Goal: Task Accomplishment & Management: Use online tool/utility

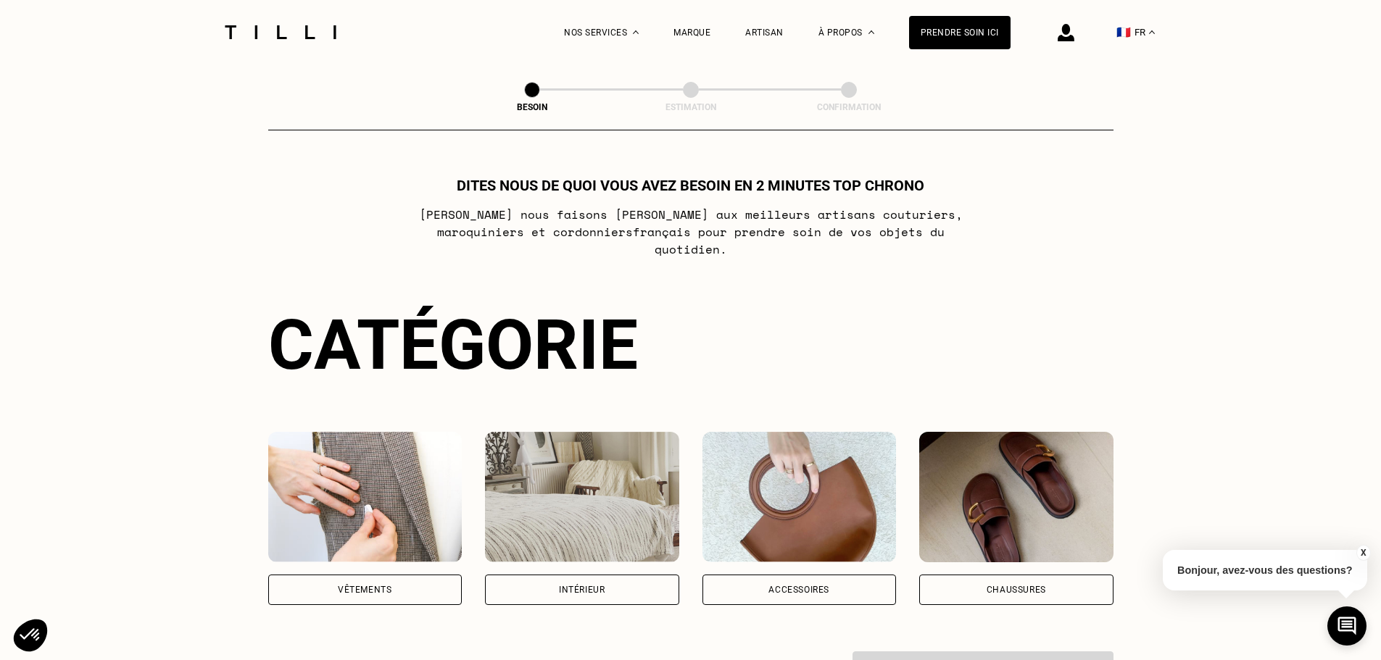
click at [995, 584] on div "Chaussures" at bounding box center [1016, 590] width 194 height 30
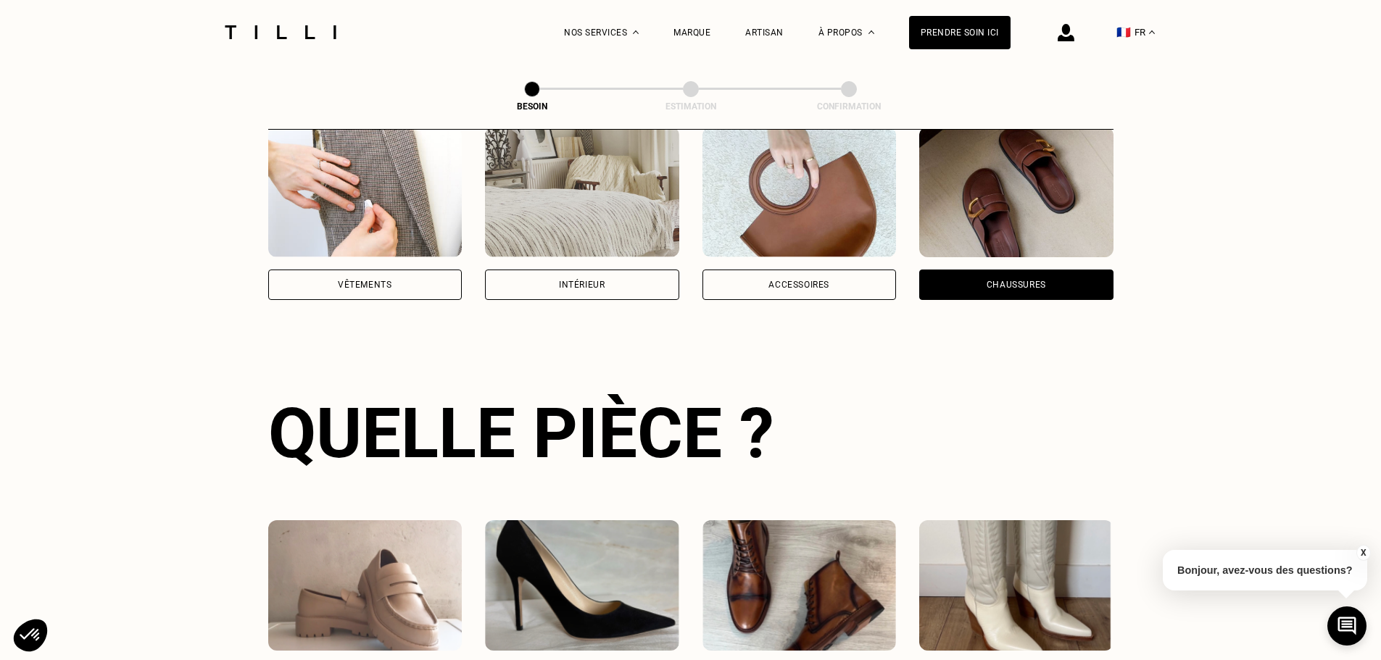
scroll to position [112, 0]
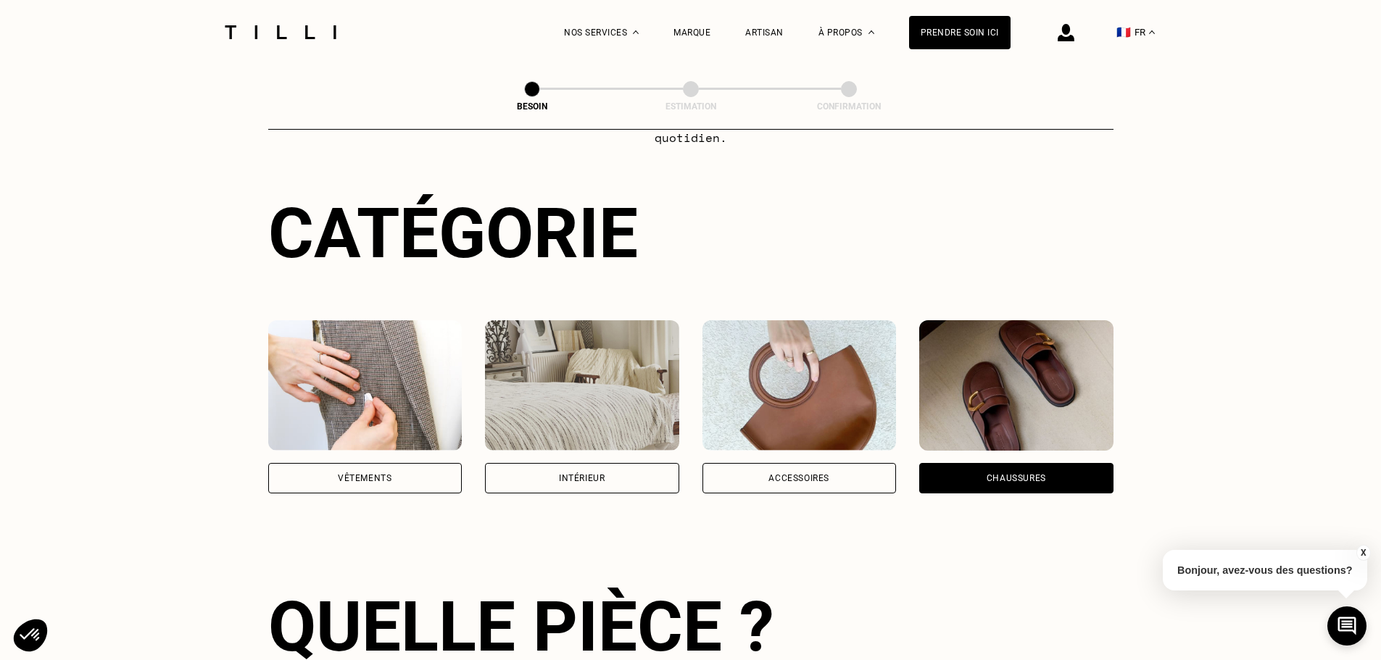
click at [583, 447] on div "Intérieur" at bounding box center [582, 406] width 194 height 173
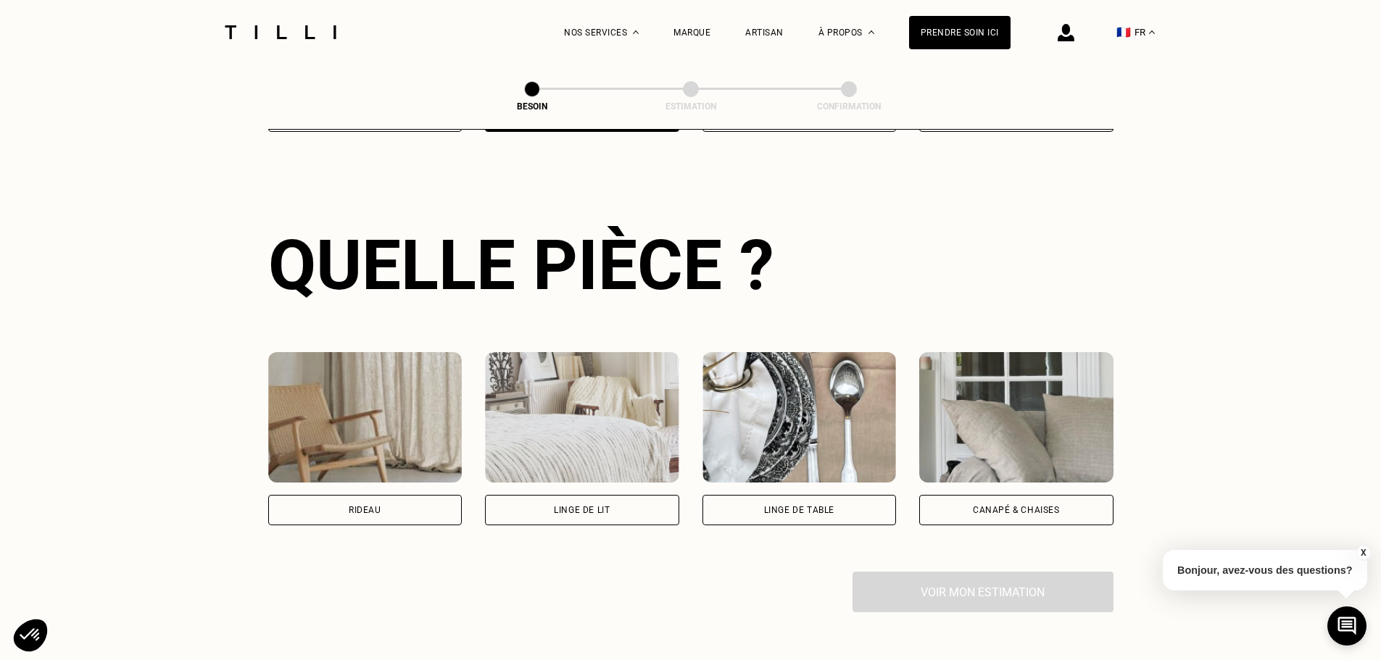
scroll to position [474, 0]
click at [396, 494] on div "Rideau" at bounding box center [365, 509] width 194 height 30
select select "FR"
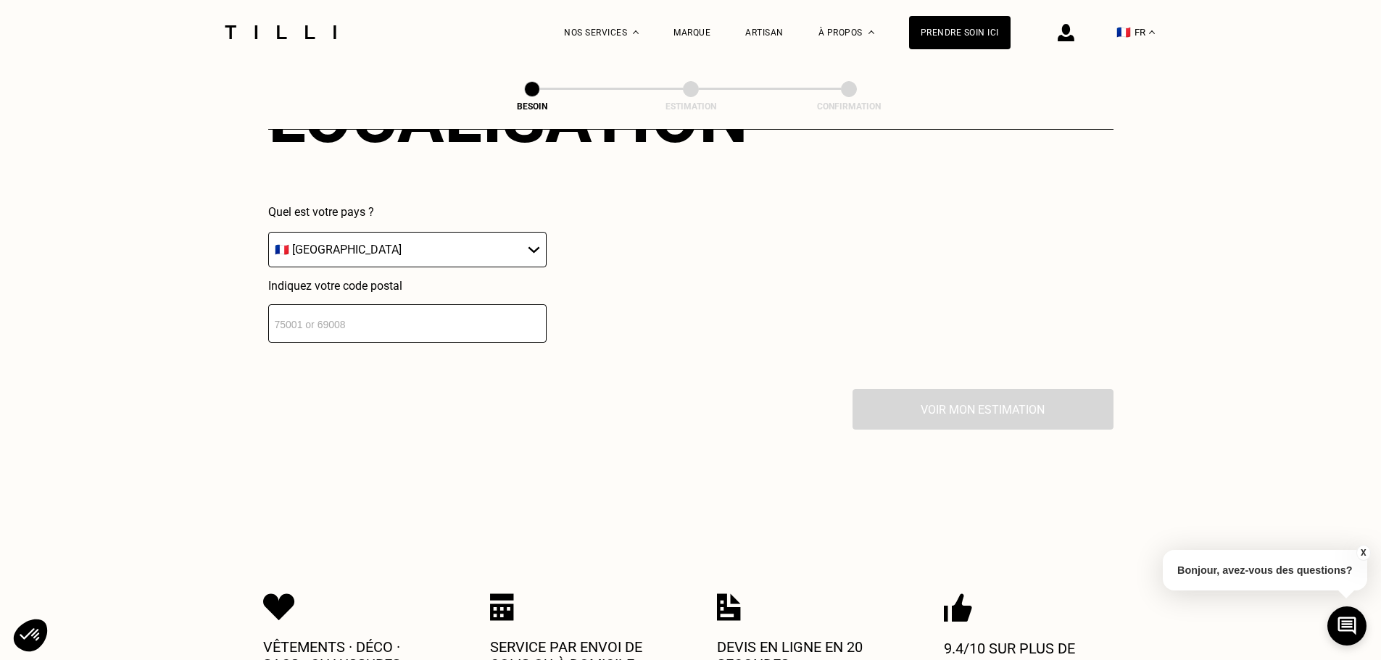
scroll to position [1015, 0]
click at [364, 320] on input "number" at bounding box center [407, 323] width 278 height 38
type input "92340"
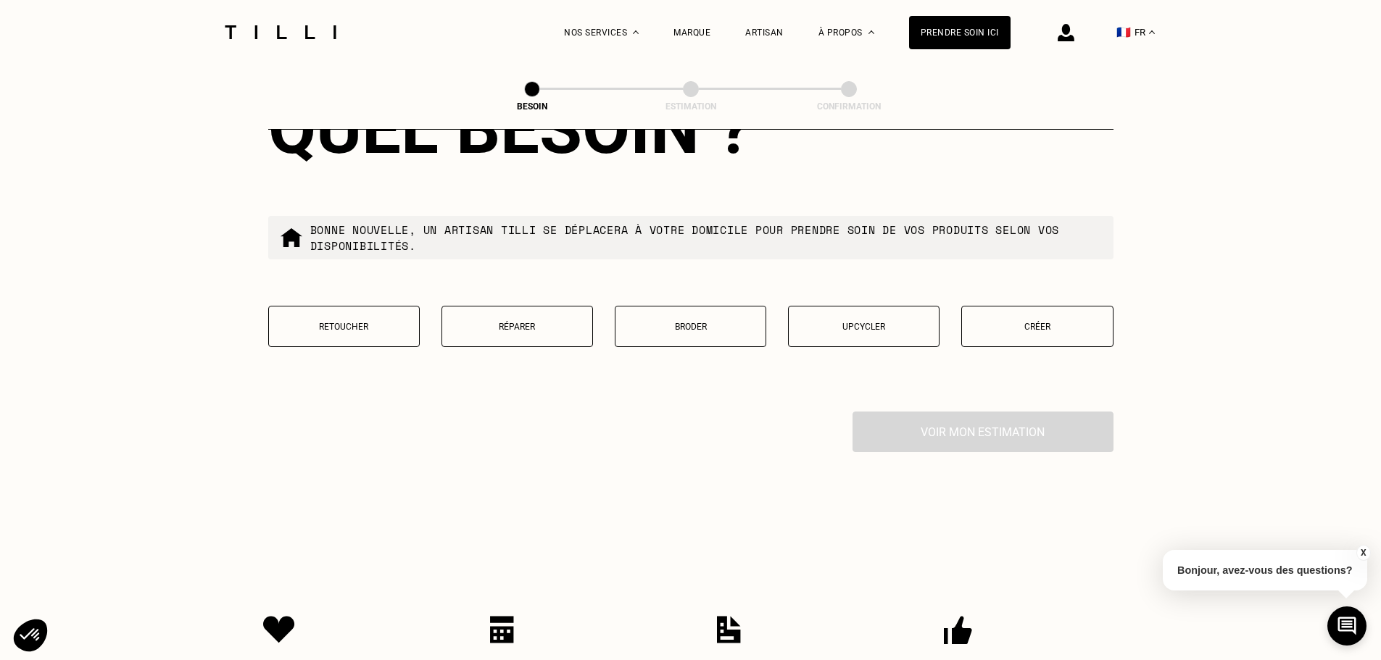
scroll to position [1375, 0]
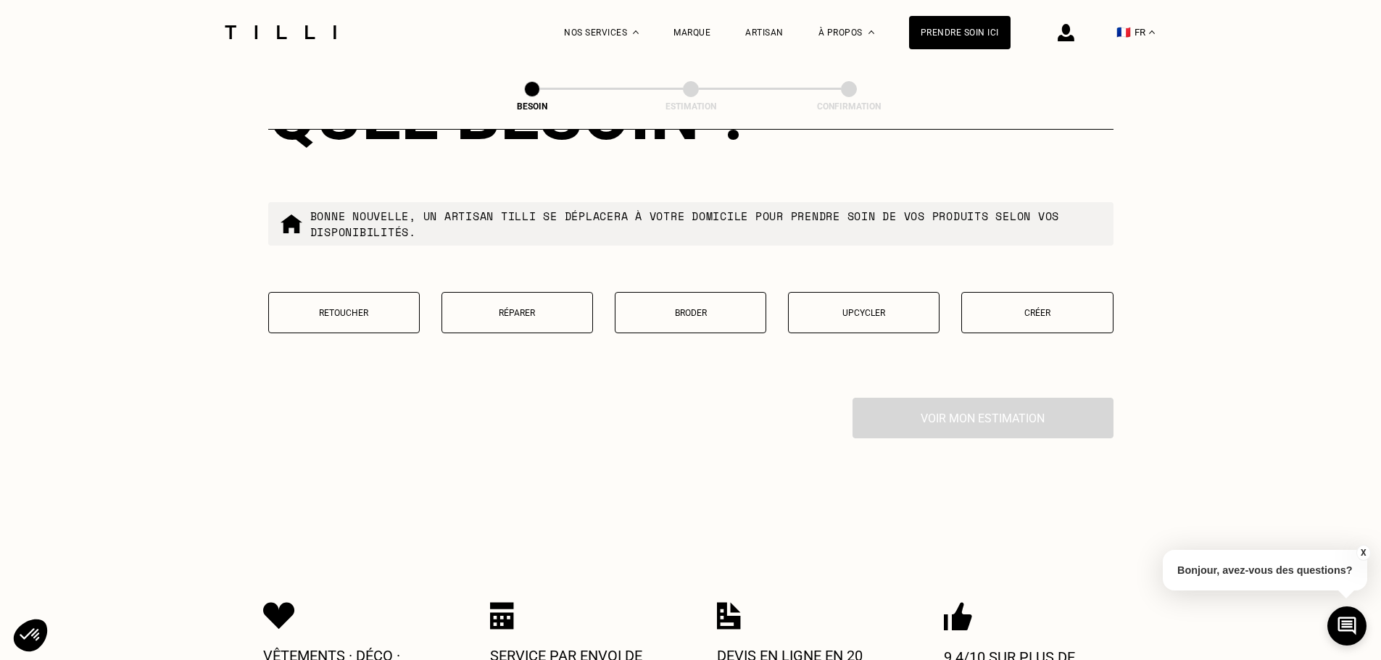
click at [360, 297] on button "Retoucher" at bounding box center [344, 312] width 152 height 41
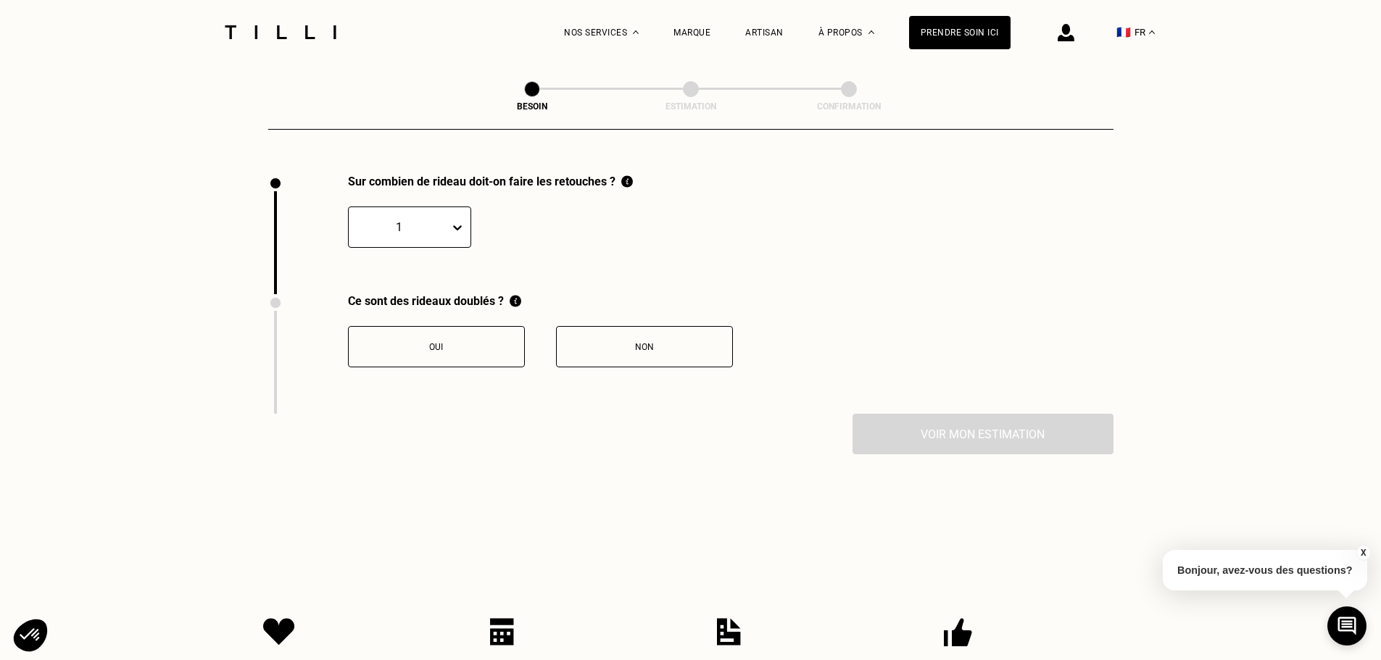
scroll to position [1602, 0]
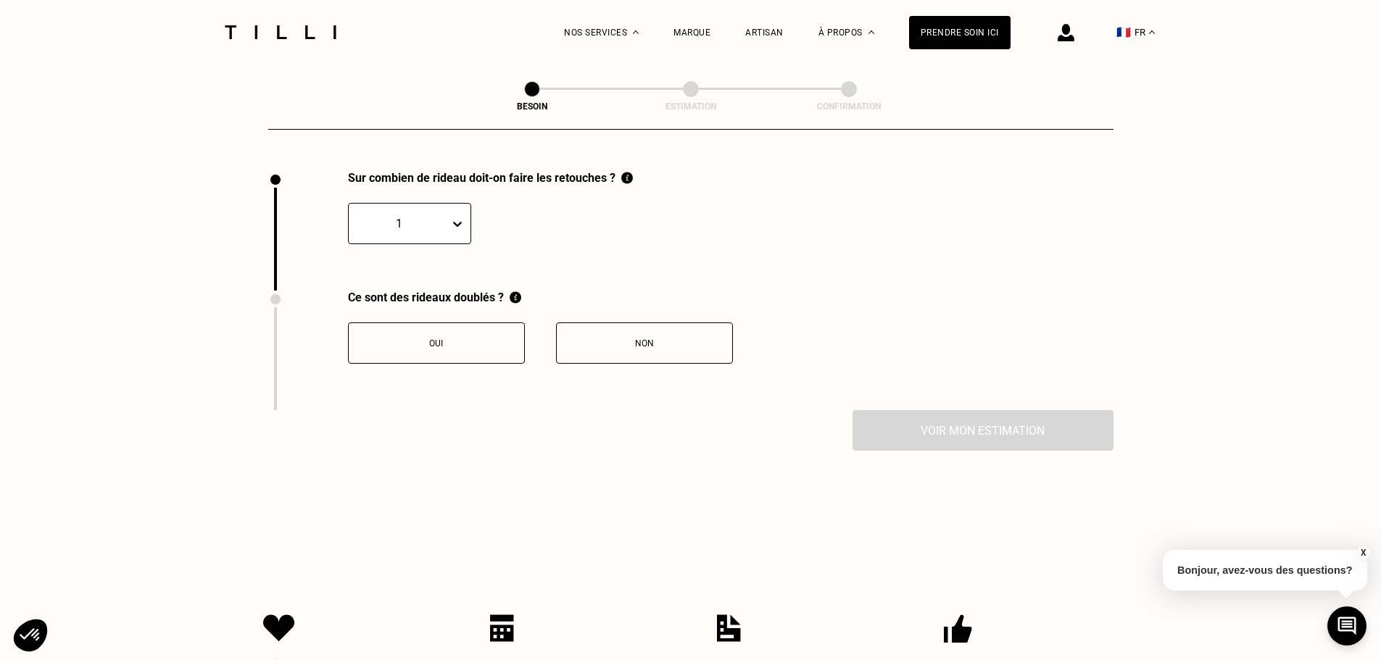
click at [399, 221] on div at bounding box center [399, 223] width 86 height 17
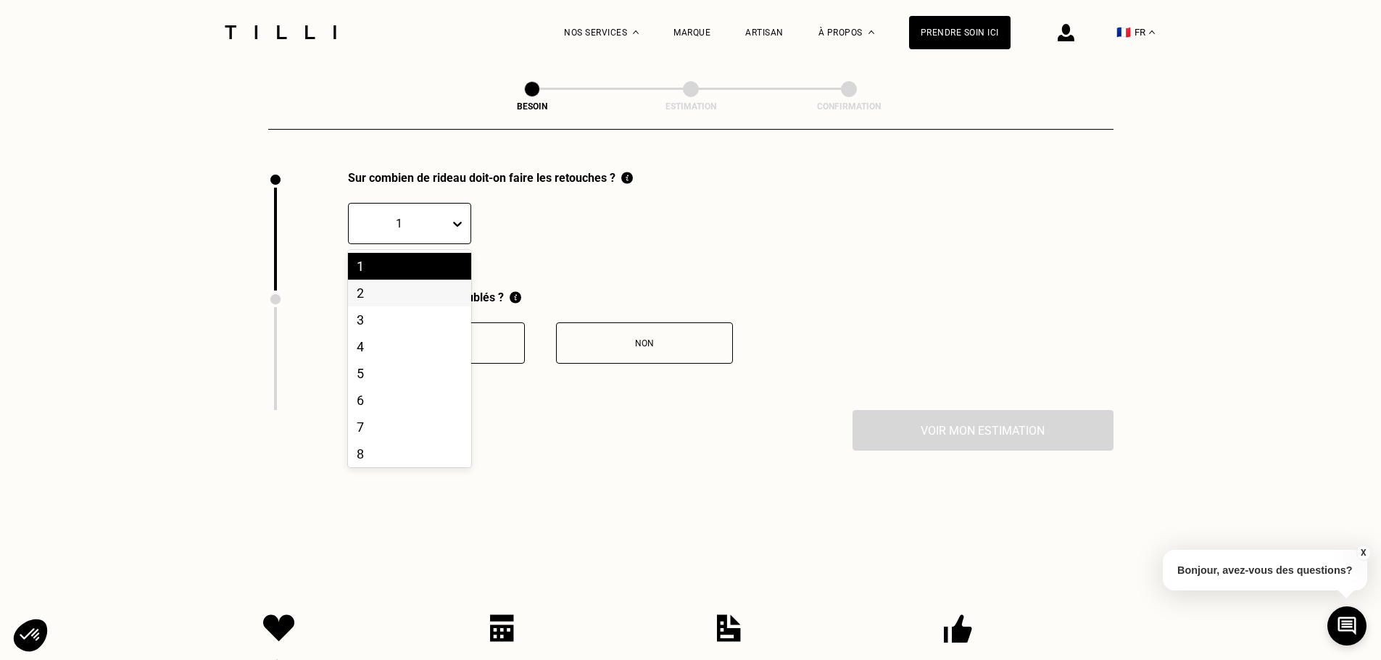
click at [401, 290] on div "2" at bounding box center [409, 293] width 123 height 27
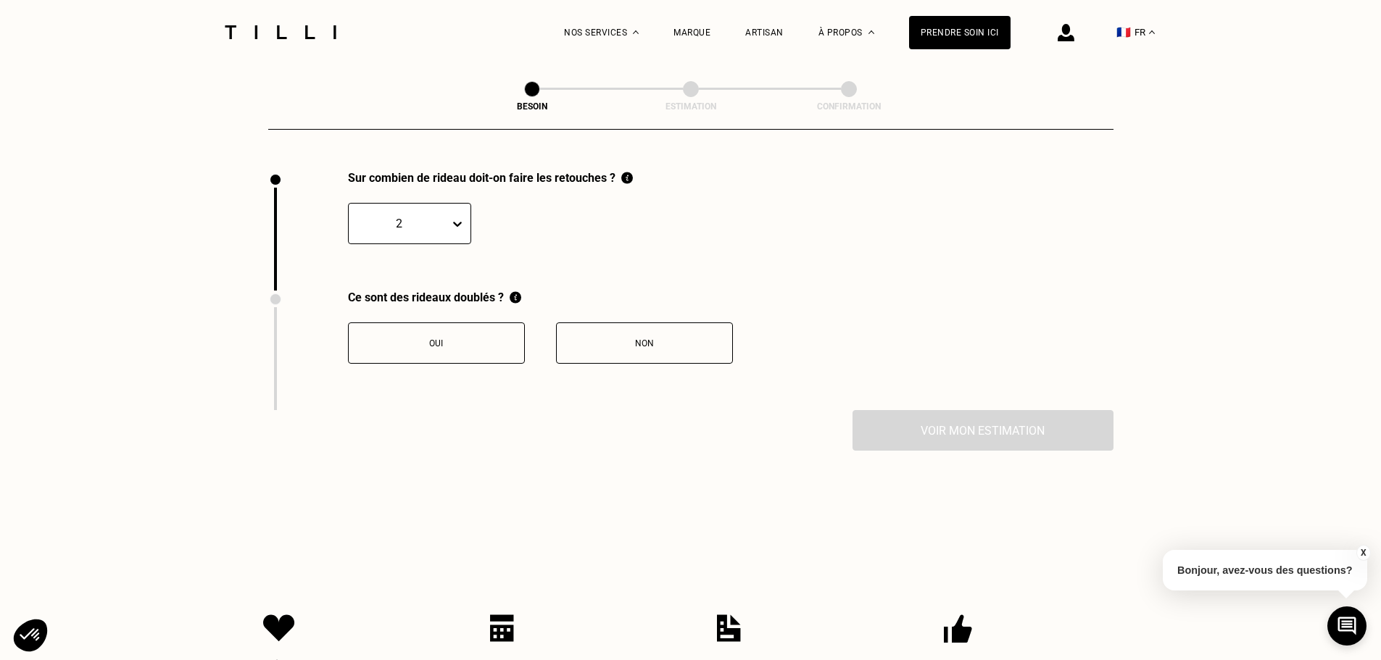
click at [704, 339] on div "Non" at bounding box center [644, 344] width 161 height 10
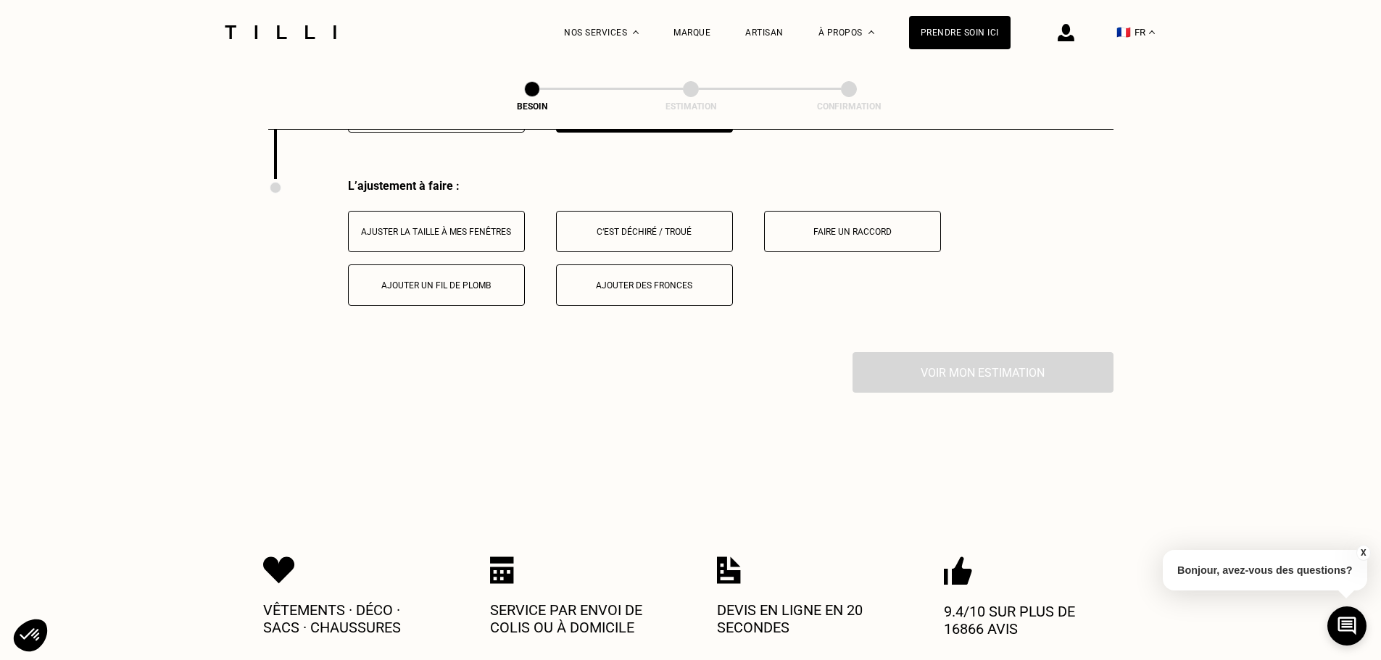
scroll to position [1842, 0]
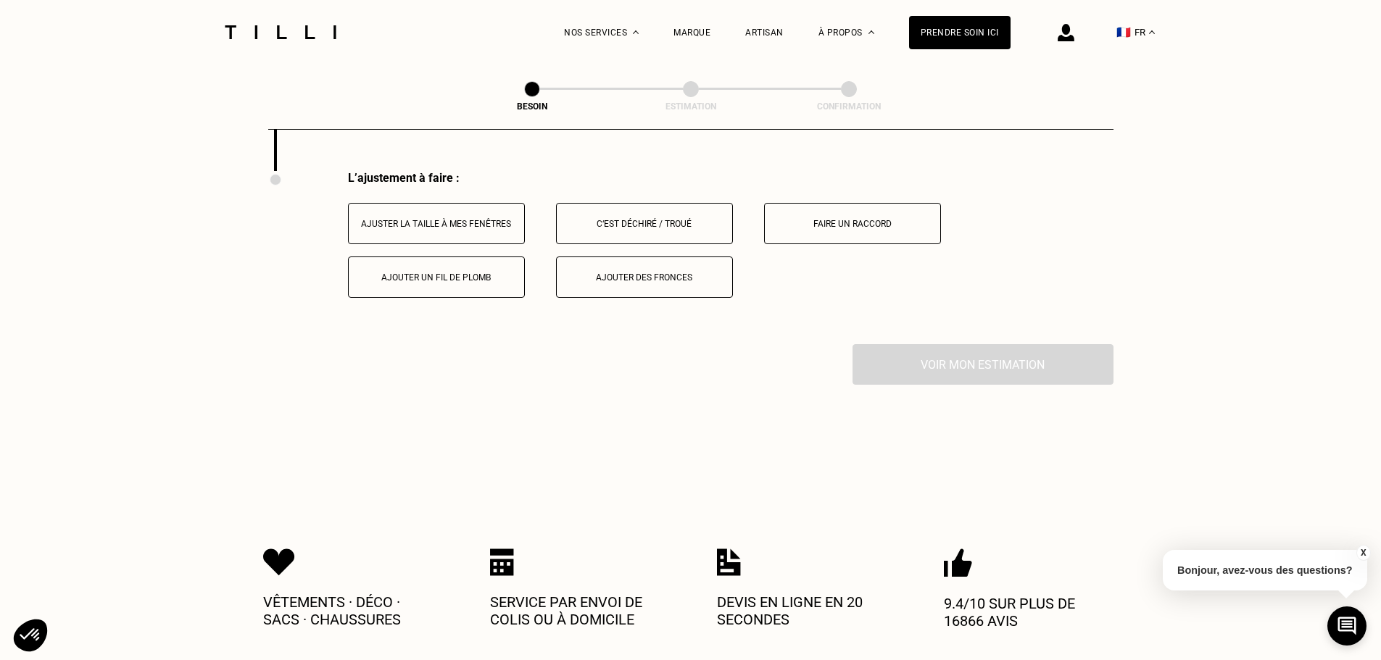
click at [479, 219] on div "Ajuster la taille à mes fenêtres" at bounding box center [436, 224] width 161 height 10
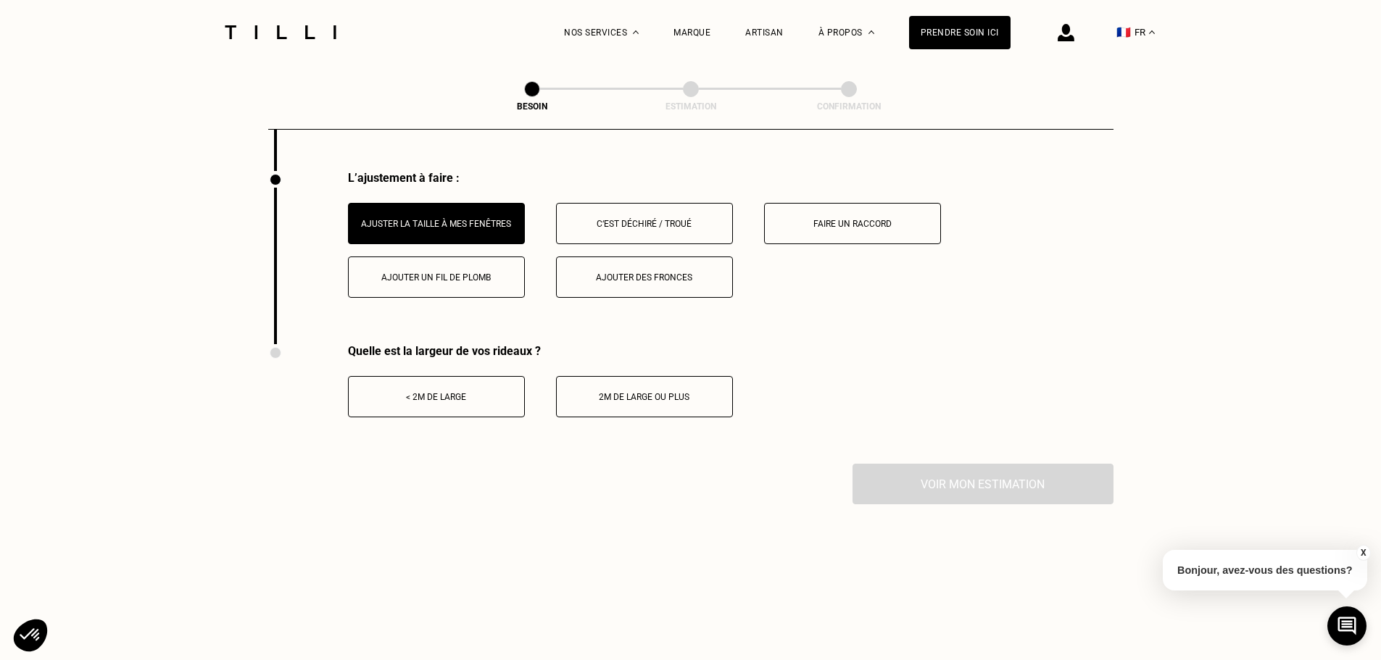
click at [473, 407] on button "< 2m de large" at bounding box center [436, 396] width 177 height 41
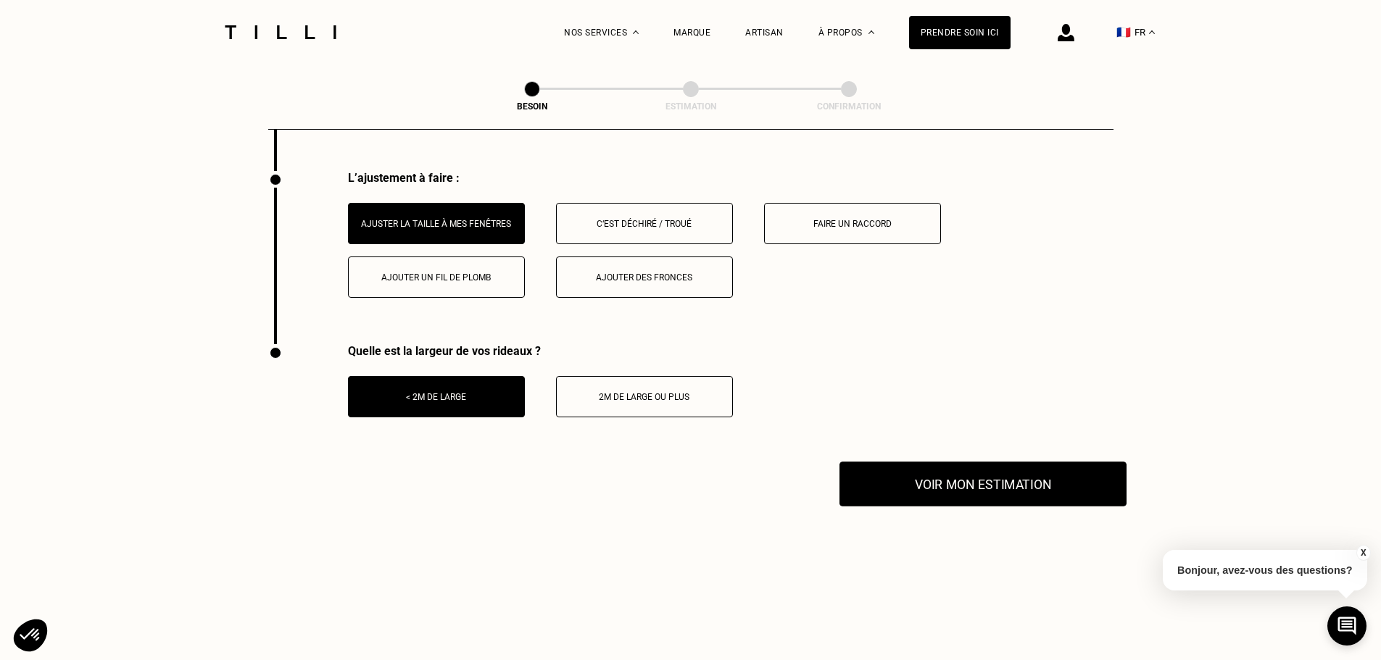
click at [1027, 486] on button "Voir mon estimation" at bounding box center [983, 484] width 287 height 45
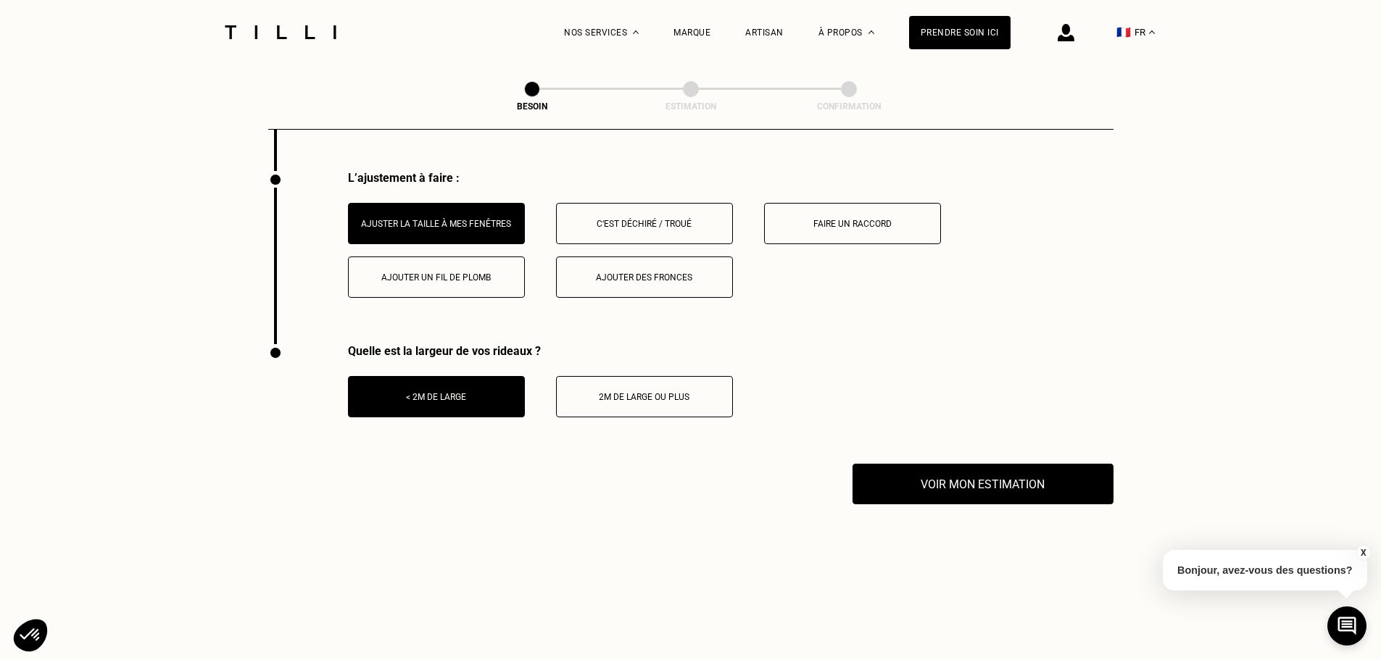
click at [1366, 552] on button "X" at bounding box center [1363, 553] width 15 height 16
